Goal: Task Accomplishment & Management: Manage account settings

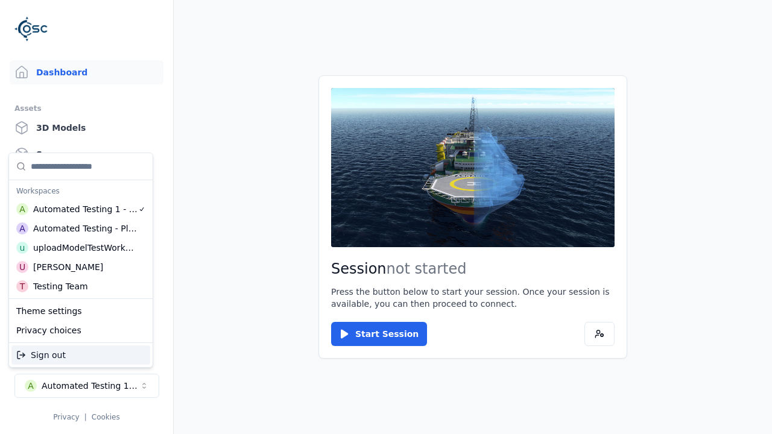
click at [78, 229] on div "Automated Testing - Playwright" at bounding box center [85, 228] width 104 height 12
click at [386, 217] on html "Support Dashboard Assets 3D Models Scenes Datasets Recordings Support Documenta…" at bounding box center [386, 217] width 772 height 434
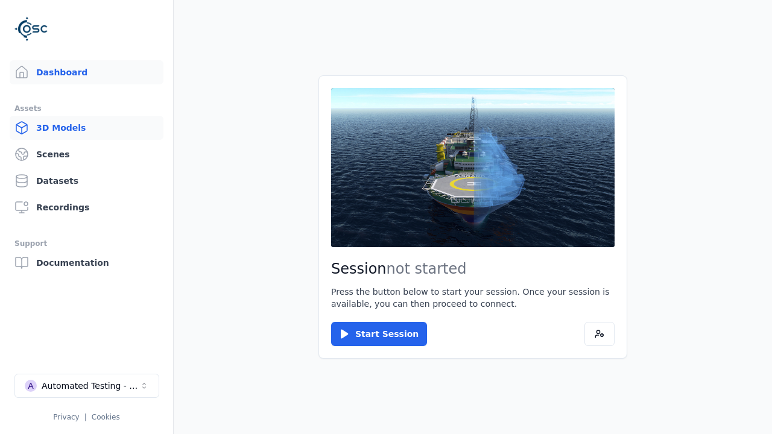
click at [86, 128] on link "3D Models" at bounding box center [87, 128] width 154 height 24
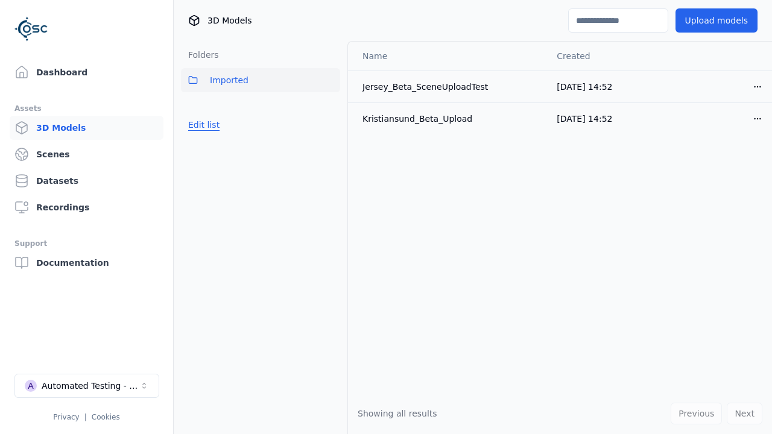
click at [201, 125] on button "Edit list" at bounding box center [204, 125] width 46 height 22
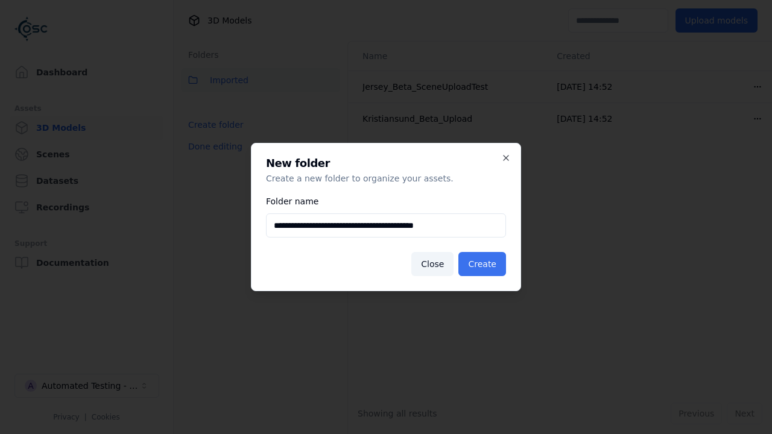
type input "**********"
click at [484, 264] on button "Create" at bounding box center [482, 264] width 48 height 24
click at [212, 157] on button "Done editing" at bounding box center [215, 147] width 69 height 22
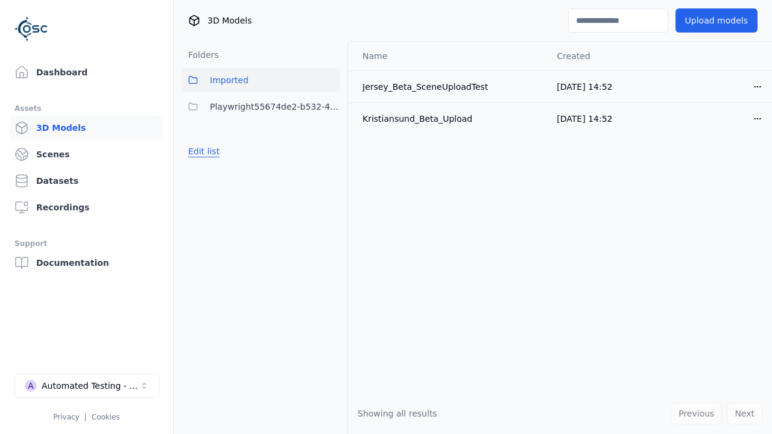
click at [201, 151] on button "Edit list" at bounding box center [204, 151] width 46 height 22
click at [330, 107] on html "Support Dashboard Assets 3D Models Scenes Datasets Recordings Support Documenta…" at bounding box center [386, 217] width 772 height 434
click at [330, 151] on div "Rename" at bounding box center [335, 150] width 81 height 19
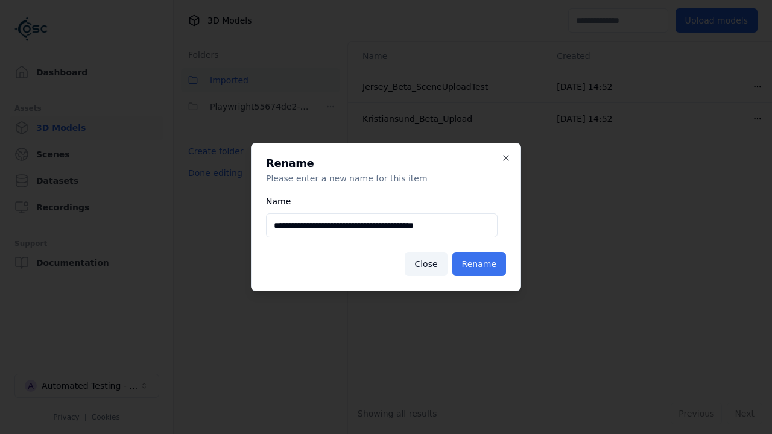
click at [382, 225] on input "**********" at bounding box center [382, 225] width 232 height 24
type input "**********"
click at [481, 264] on button "Rename" at bounding box center [479, 264] width 54 height 24
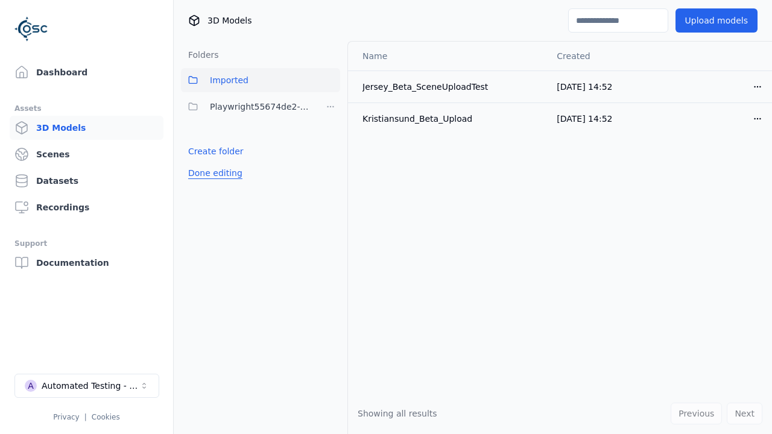
click at [212, 173] on button "Done editing" at bounding box center [215, 173] width 69 height 22
click at [201, 162] on button "Done editing" at bounding box center [215, 173] width 69 height 22
click at [330, 107] on html "Support Dashboard Assets 3D Models Scenes Datasets Recordings Support Documenta…" at bounding box center [386, 217] width 772 height 434
click at [330, 170] on div "Delete" at bounding box center [335, 169] width 81 height 19
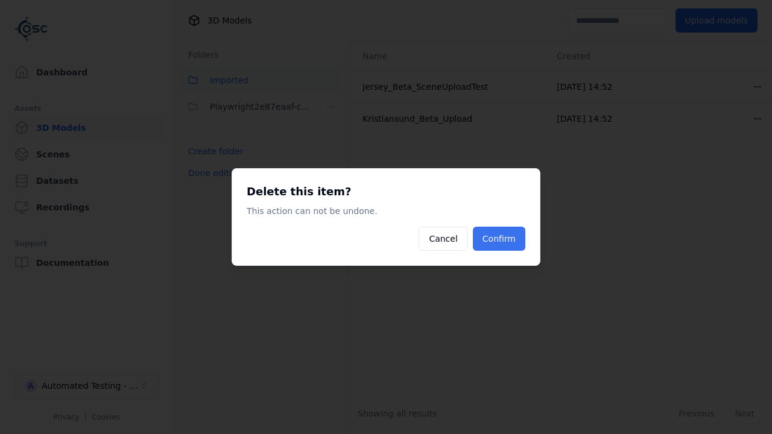
click at [500, 239] on button "Confirm" at bounding box center [499, 239] width 52 height 24
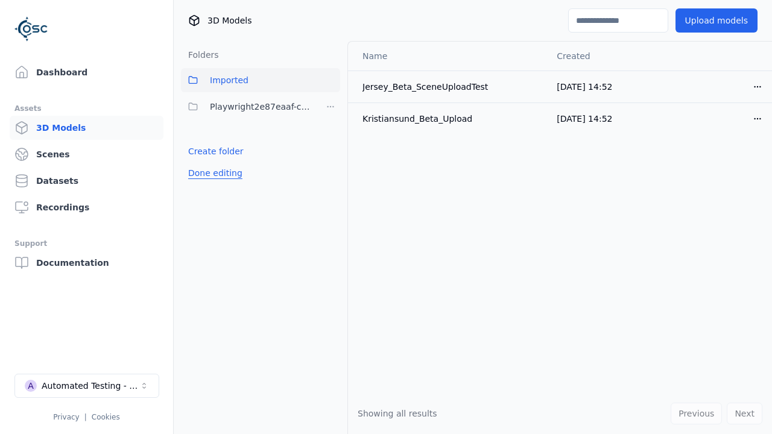
click at [212, 173] on button "Done editing" at bounding box center [215, 173] width 69 height 22
